Goal: Find specific page/section

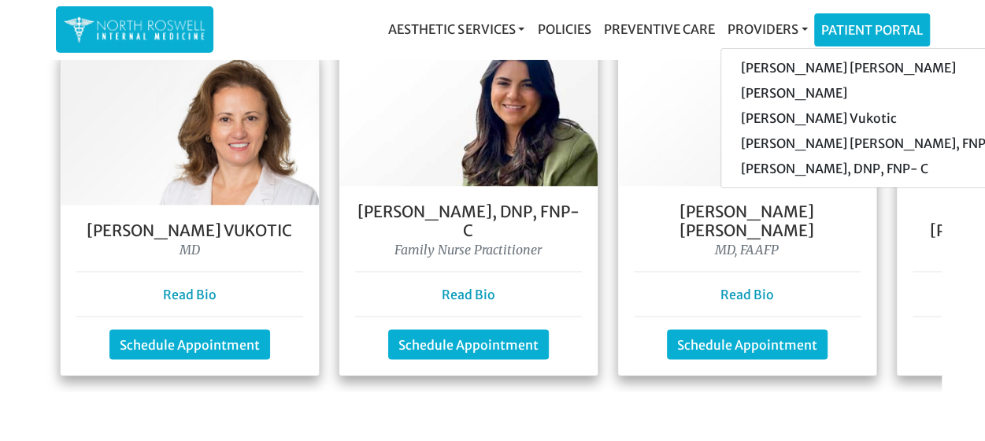
scroll to position [1487, 0]
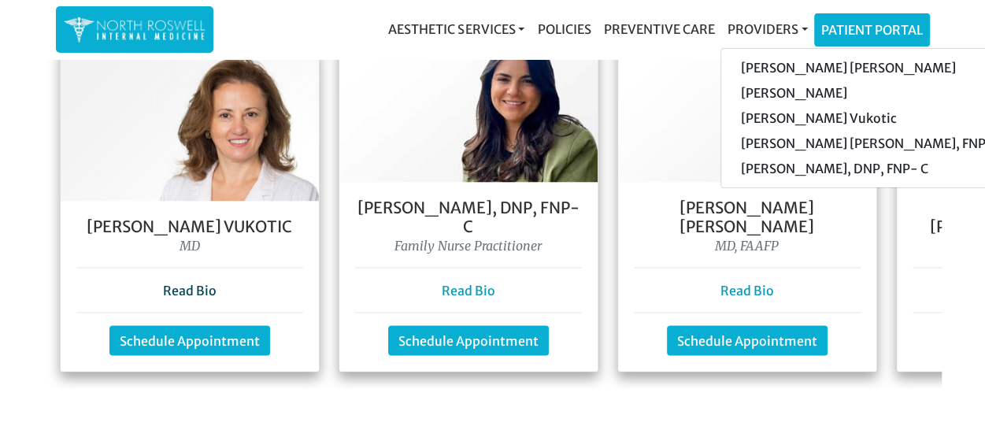
click at [191, 283] on link "Read Bio" at bounding box center [190, 291] width 54 height 16
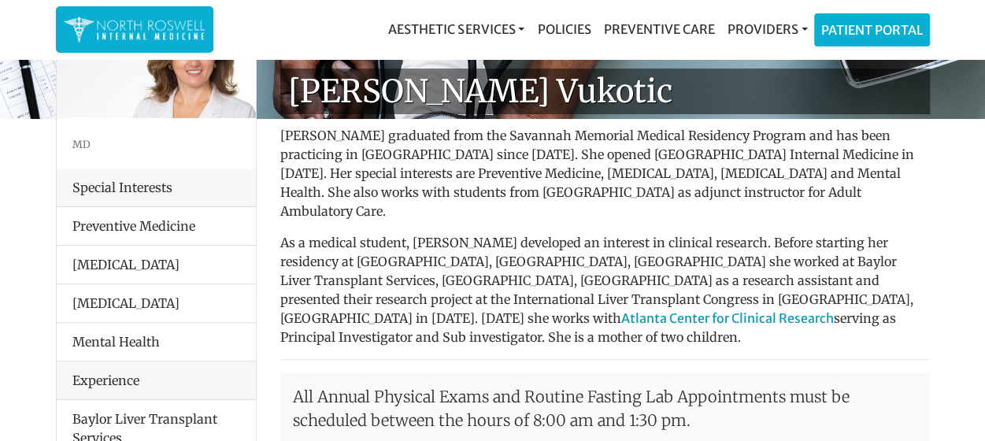
scroll to position [102, 0]
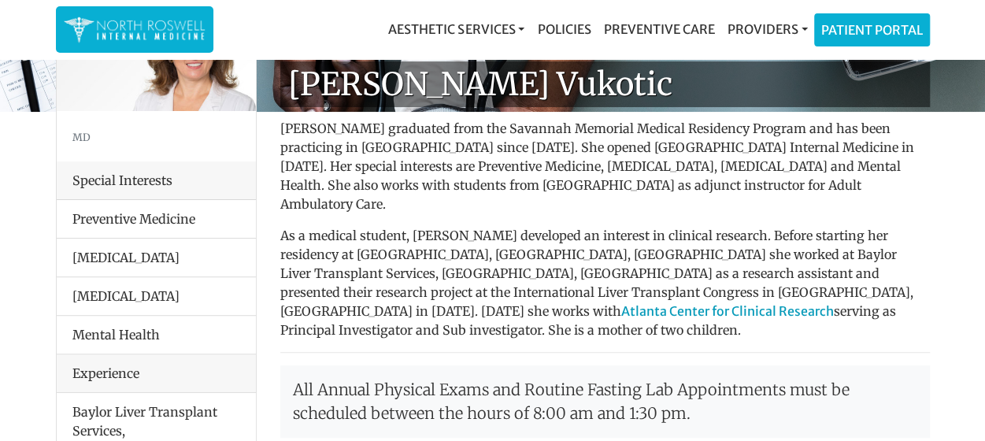
drag, startPoint x: 550, startPoint y: 365, endPoint x: 947, endPoint y: 205, distance: 428.5
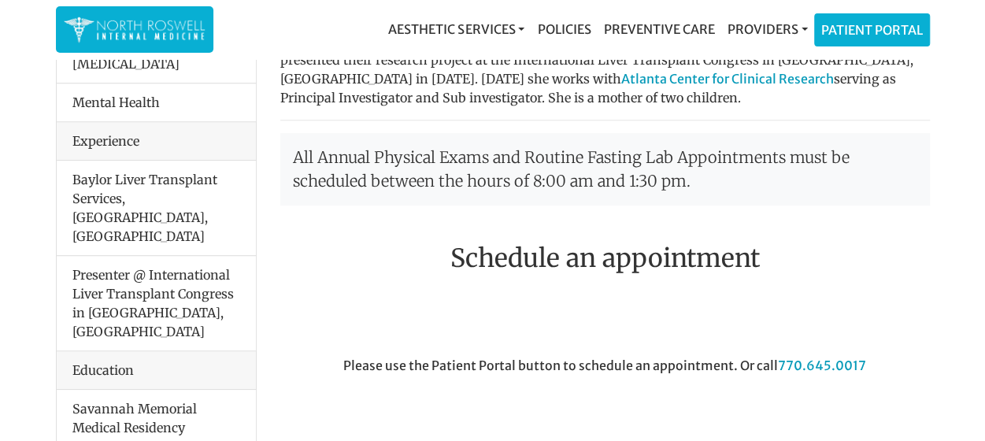
scroll to position [0, 0]
